Goal: Book appointment/travel/reservation

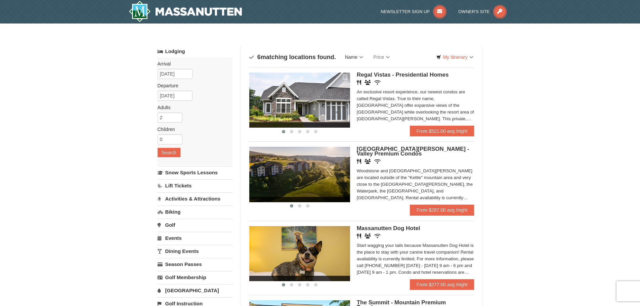
click at [352, 53] on link "Name" at bounding box center [354, 56] width 28 height 13
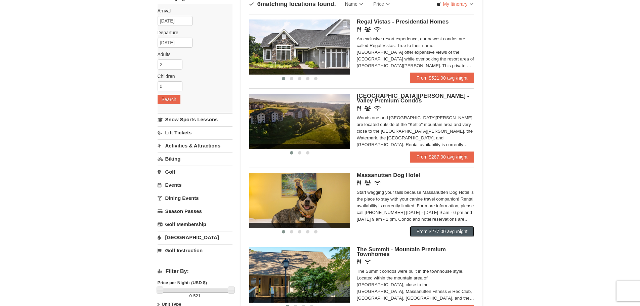
scroll to position [34, 0]
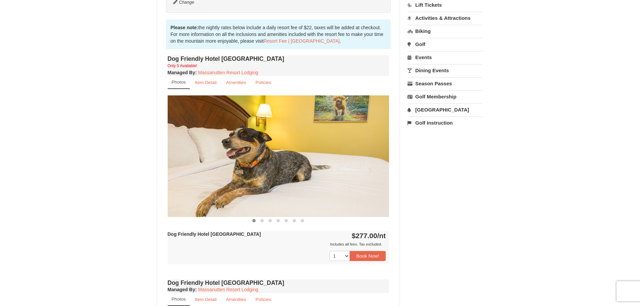
scroll to position [235, 0]
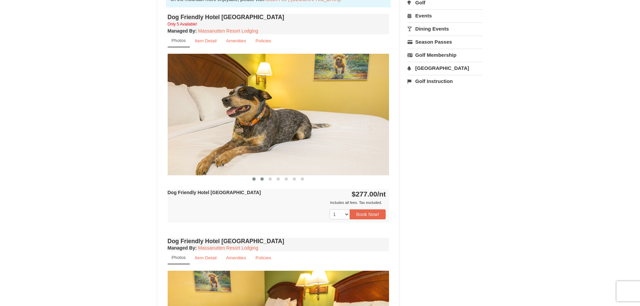
click at [264, 177] on button at bounding box center [262, 179] width 8 height 7
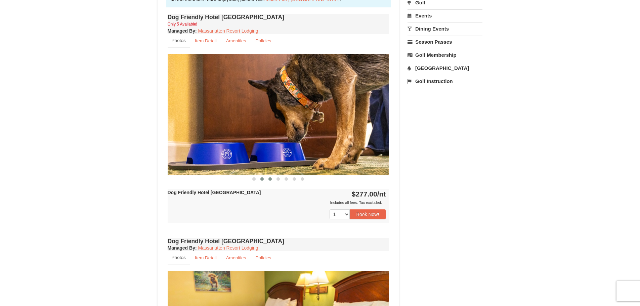
click at [268, 177] on button at bounding box center [270, 179] width 8 height 7
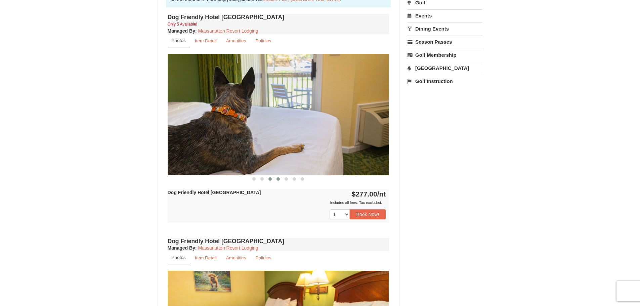
click at [281, 177] on button at bounding box center [278, 179] width 8 height 7
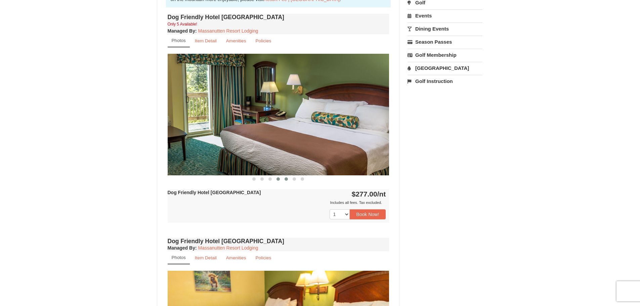
click at [288, 177] on button at bounding box center [286, 179] width 8 height 7
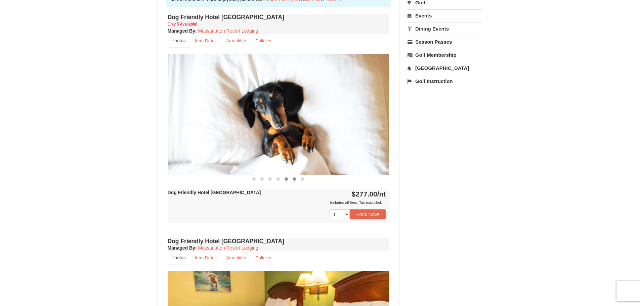
click at [295, 178] on span at bounding box center [294, 178] width 3 height 3
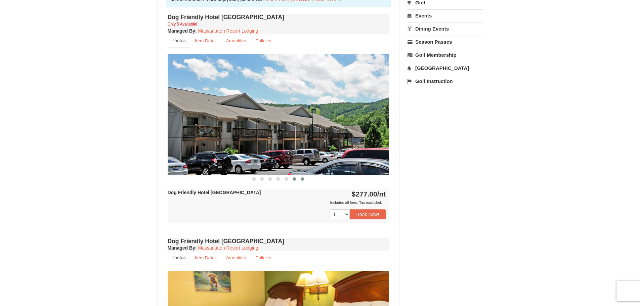
click at [305, 179] on button at bounding box center [302, 179] width 8 height 7
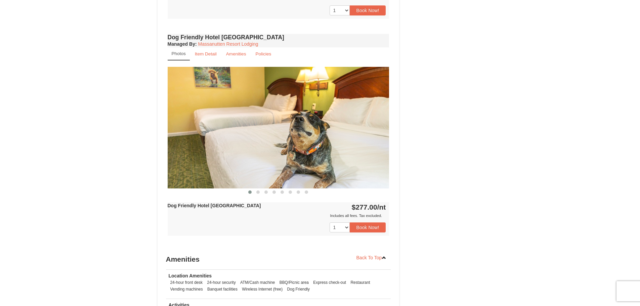
scroll to position [437, 0]
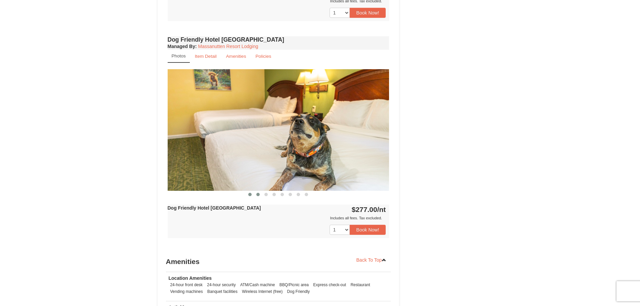
click at [258, 195] on span at bounding box center [257, 194] width 3 height 3
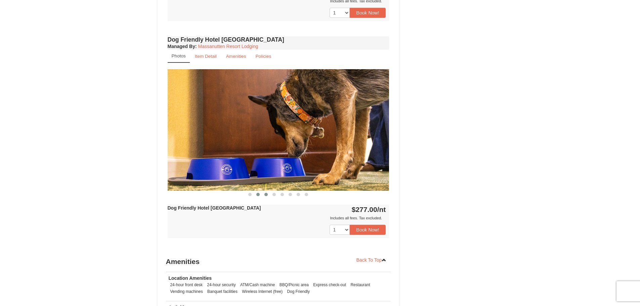
click at [265, 192] on button at bounding box center [266, 194] width 8 height 7
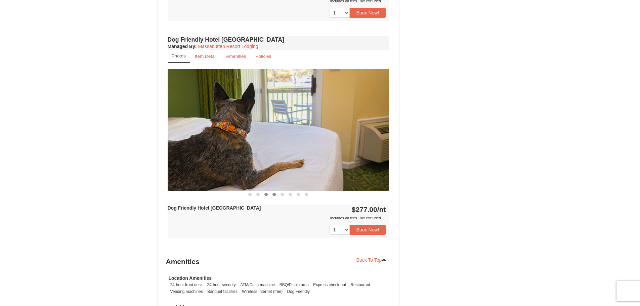
click at [273, 194] on span at bounding box center [273, 194] width 3 height 3
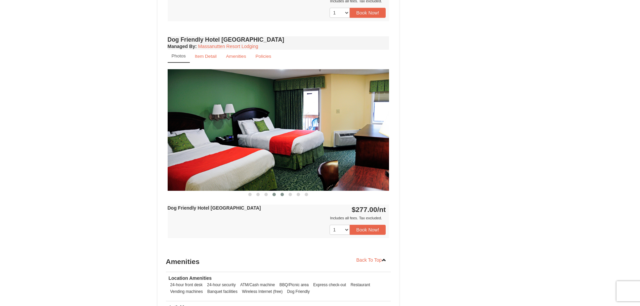
click at [283, 195] on span at bounding box center [282, 194] width 3 height 3
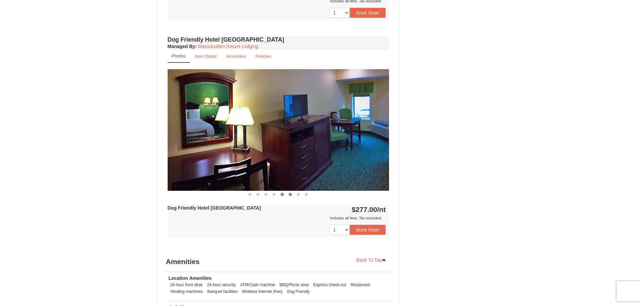
click at [290, 195] on span at bounding box center [290, 194] width 3 height 3
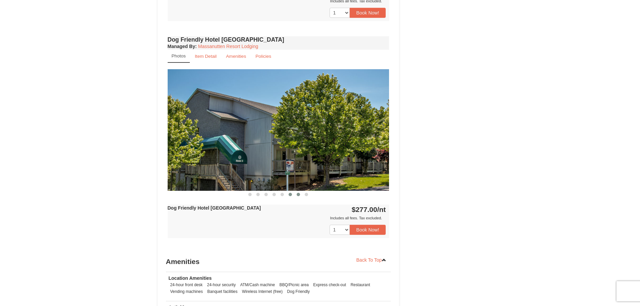
click at [296, 196] on button at bounding box center [298, 194] width 8 height 7
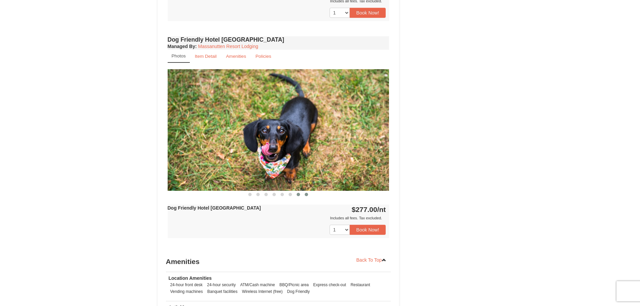
click at [306, 195] on span at bounding box center [306, 194] width 3 height 3
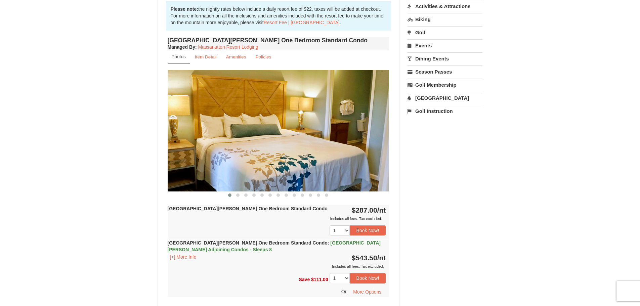
scroll to position [202, 0]
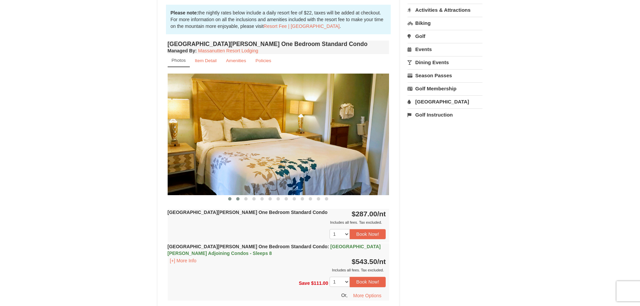
click at [236, 199] on button at bounding box center [238, 199] width 8 height 7
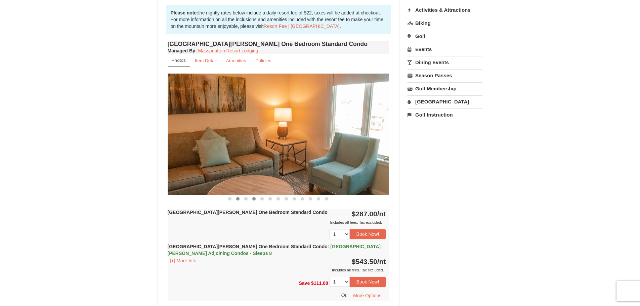
click at [252, 199] on button at bounding box center [254, 199] width 8 height 7
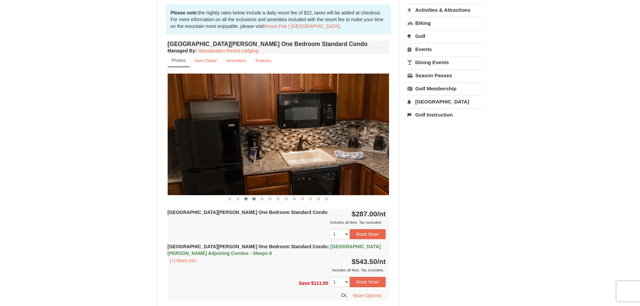
click at [249, 199] on button at bounding box center [246, 199] width 8 height 7
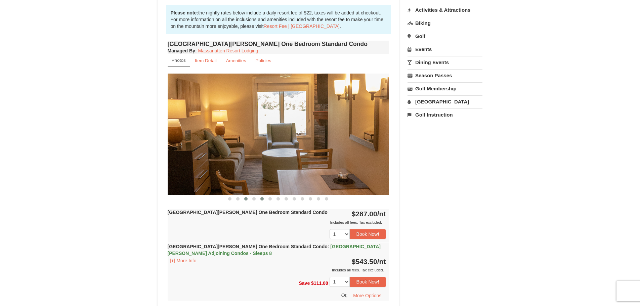
click at [261, 198] on span at bounding box center [261, 198] width 3 height 3
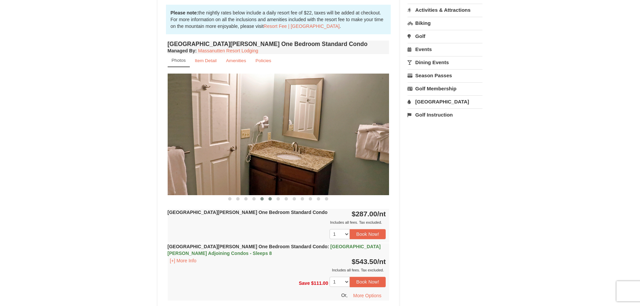
click at [270, 197] on button at bounding box center [270, 199] width 8 height 7
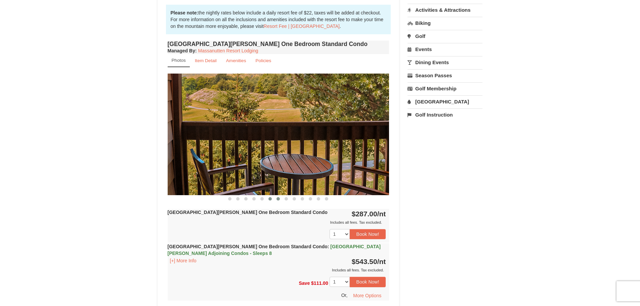
click at [279, 197] on button at bounding box center [278, 199] width 8 height 7
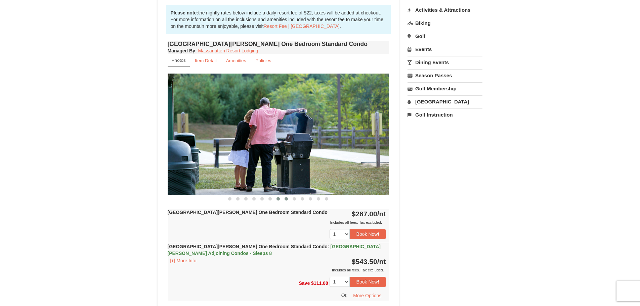
click at [289, 198] on button at bounding box center [286, 199] width 8 height 7
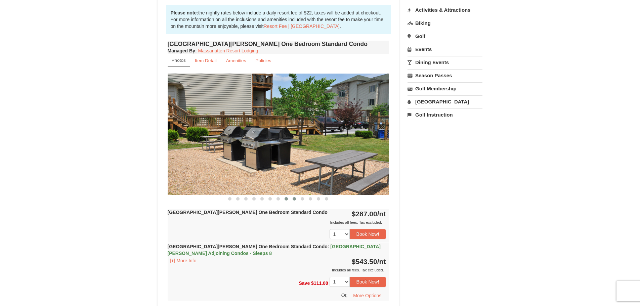
click at [294, 198] on span at bounding box center [294, 198] width 3 height 3
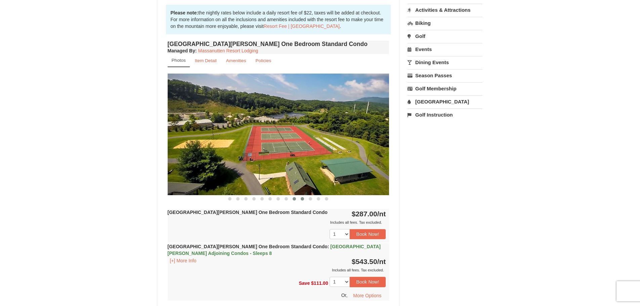
click at [304, 198] on button at bounding box center [302, 199] width 8 height 7
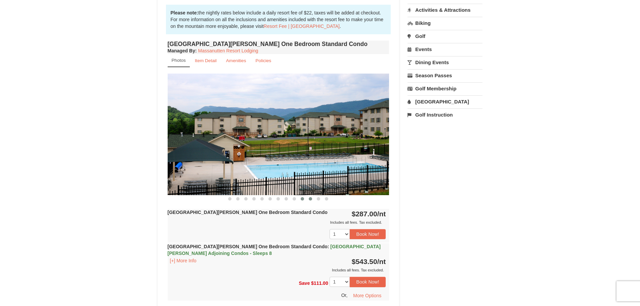
click at [311, 199] on span at bounding box center [310, 198] width 3 height 3
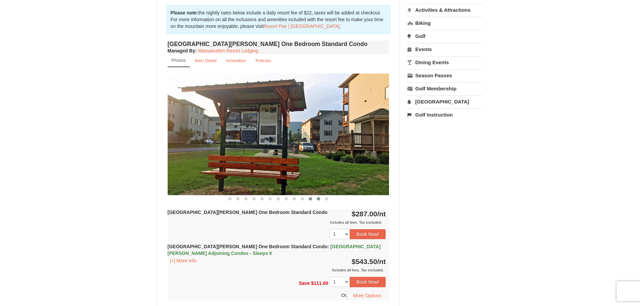
click at [319, 199] on span at bounding box center [318, 198] width 3 height 3
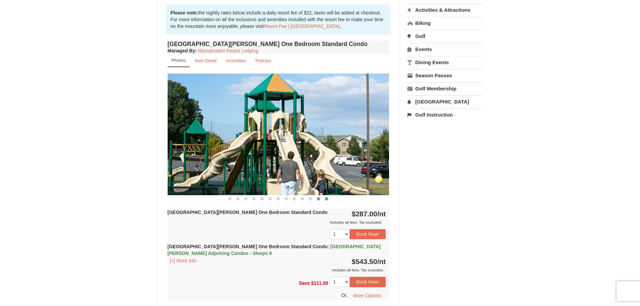
click at [325, 199] on span at bounding box center [326, 198] width 3 height 3
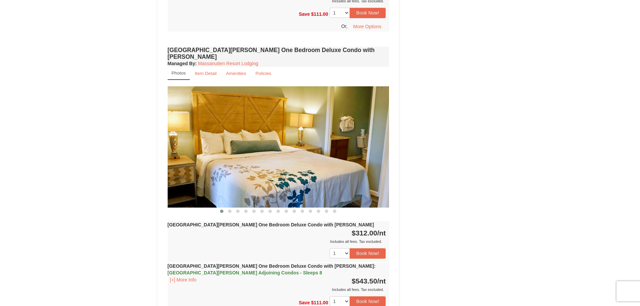
scroll to position [470, 0]
click at [322, 208] on button at bounding box center [318, 211] width 8 height 7
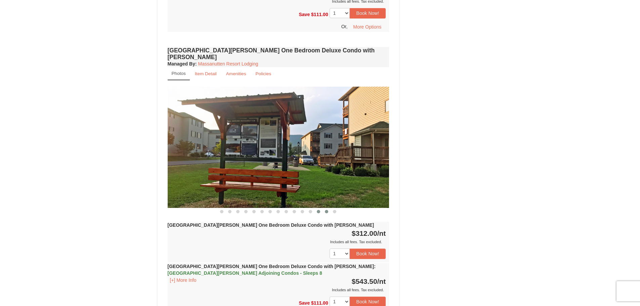
click at [330, 208] on button at bounding box center [327, 211] width 8 height 7
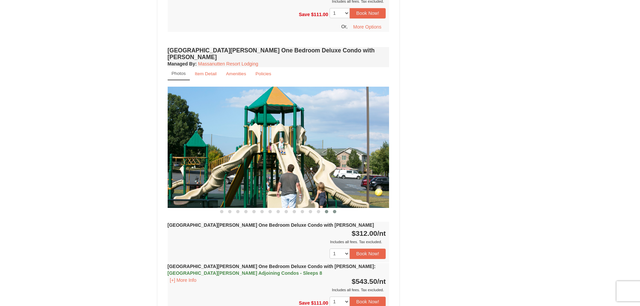
click at [334, 210] on span at bounding box center [334, 211] width 3 height 3
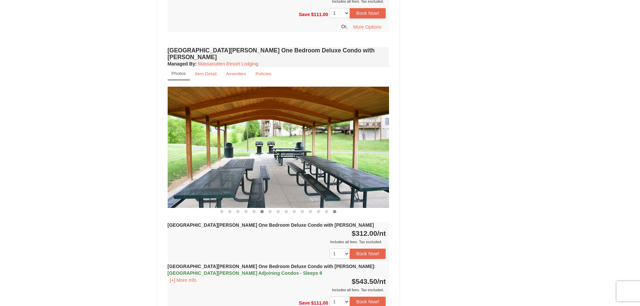
click at [264, 208] on button at bounding box center [262, 211] width 8 height 7
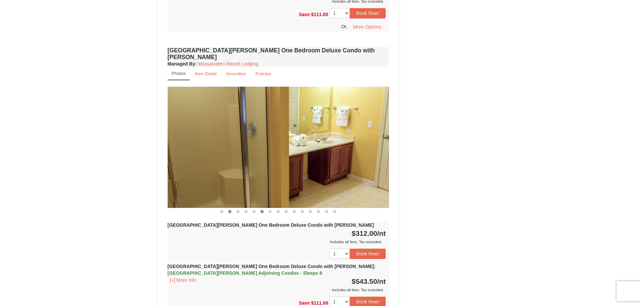
click at [228, 210] on span at bounding box center [229, 211] width 3 height 3
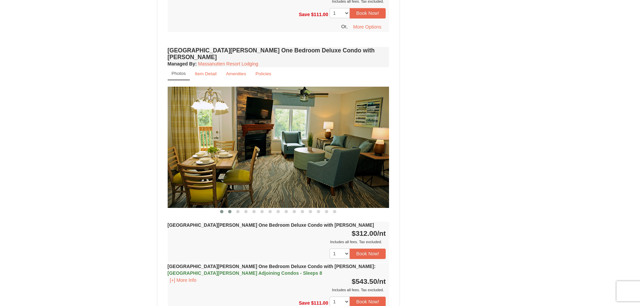
click at [224, 208] on button at bounding box center [222, 211] width 8 height 7
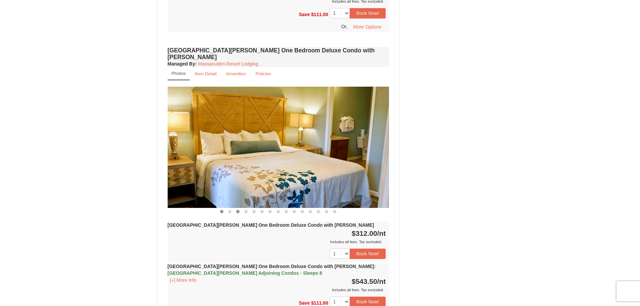
click at [239, 210] on span at bounding box center [237, 211] width 3 height 3
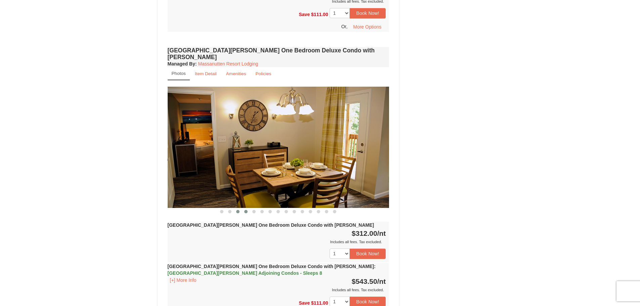
click at [244, 210] on span at bounding box center [245, 211] width 3 height 3
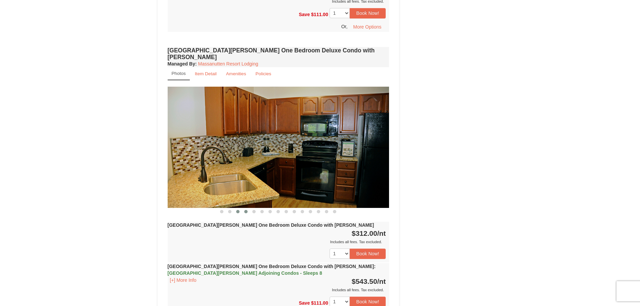
click at [237, 210] on span at bounding box center [237, 211] width 3 height 3
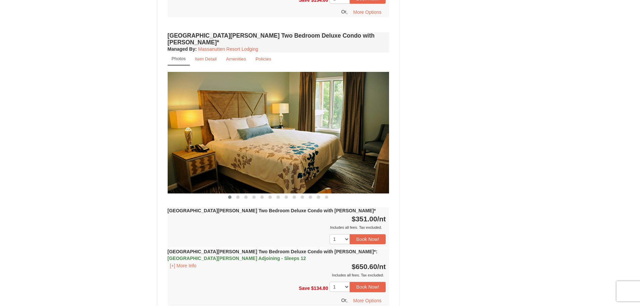
scroll to position [974, 0]
